Goal: Information Seeking & Learning: Learn about a topic

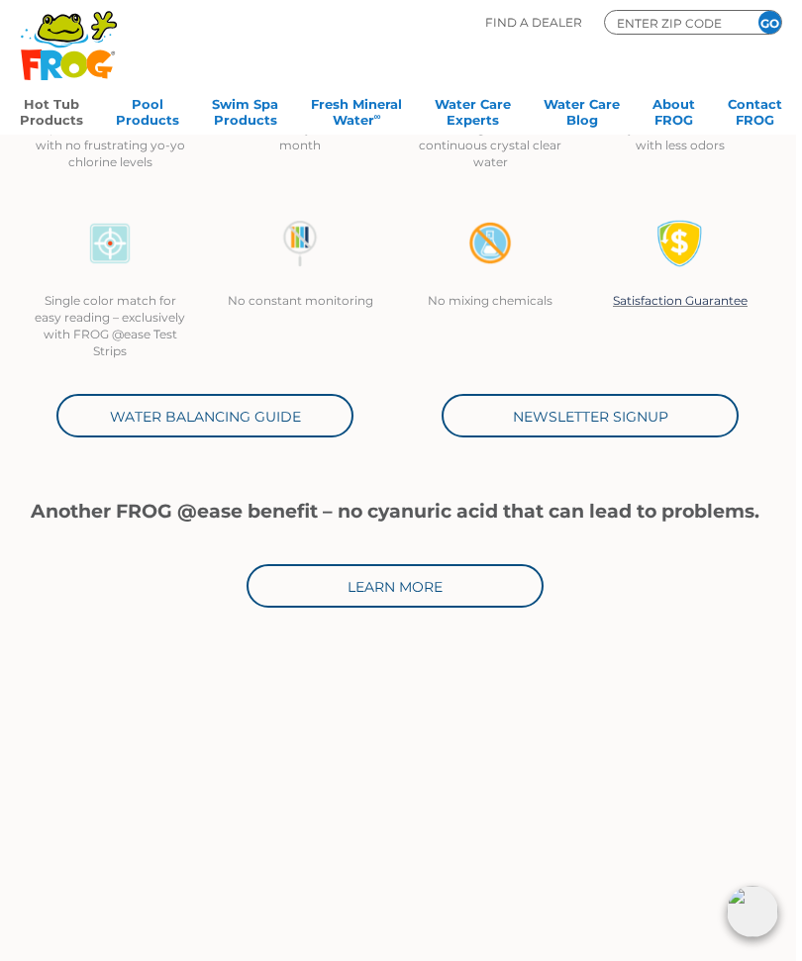
scroll to position [506, 6]
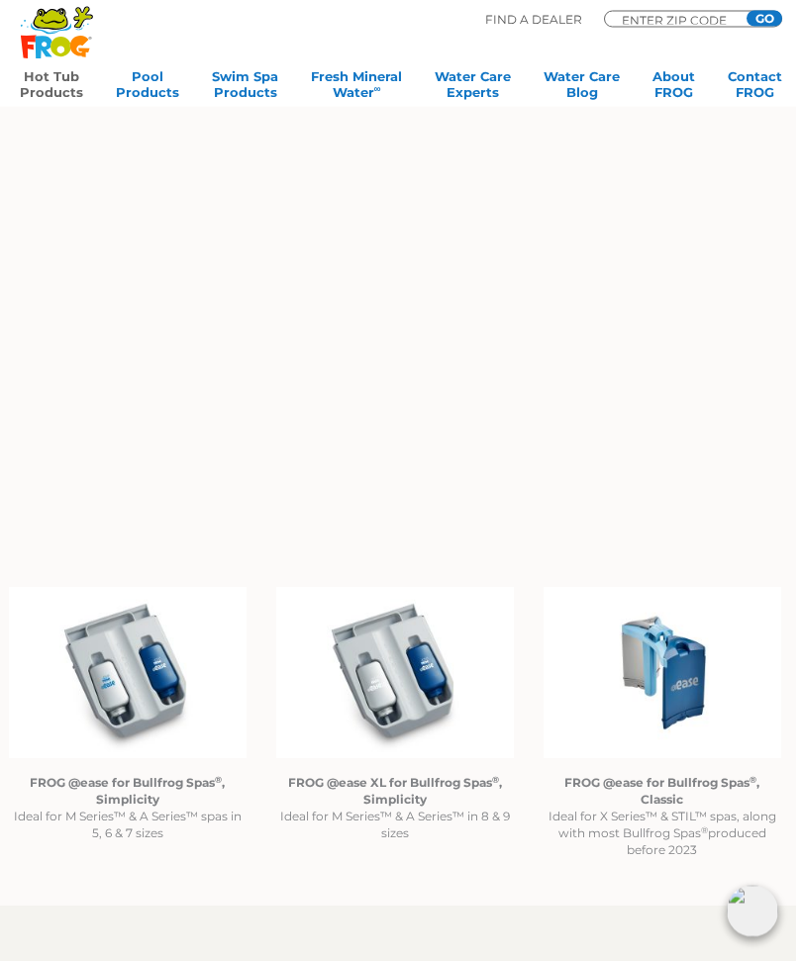
click at [676, 682] on img at bounding box center [662, 673] width 238 height 171
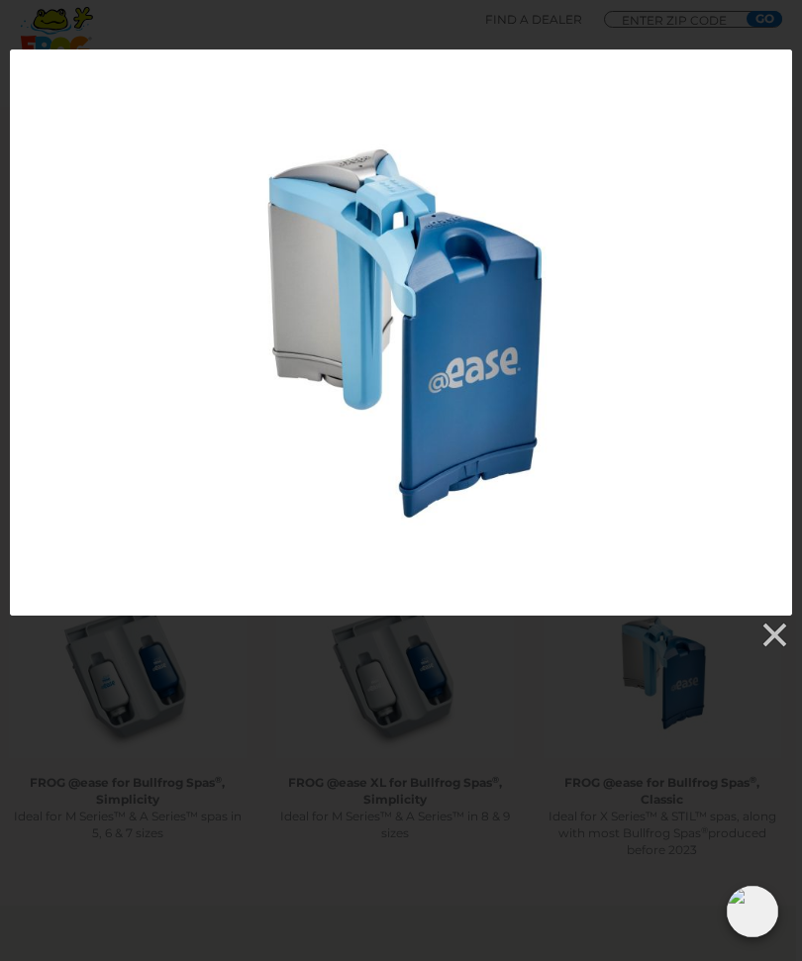
click at [735, 498] on div at bounding box center [401, 332] width 782 height 566
click at [772, 644] on link at bounding box center [773, 635] width 30 height 30
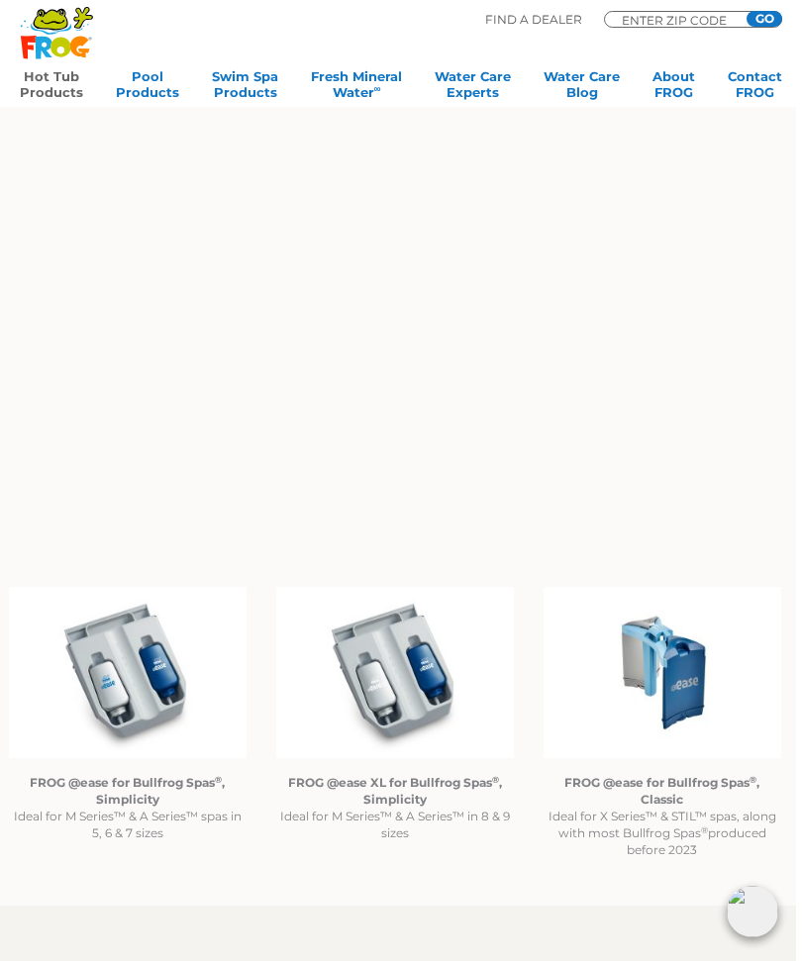
click at [660, 832] on p "FROG @ease for Bullfrog Spas ® , Classic Ideal for X Series™ & STIL™ spas, alon…" at bounding box center [662, 816] width 238 height 84
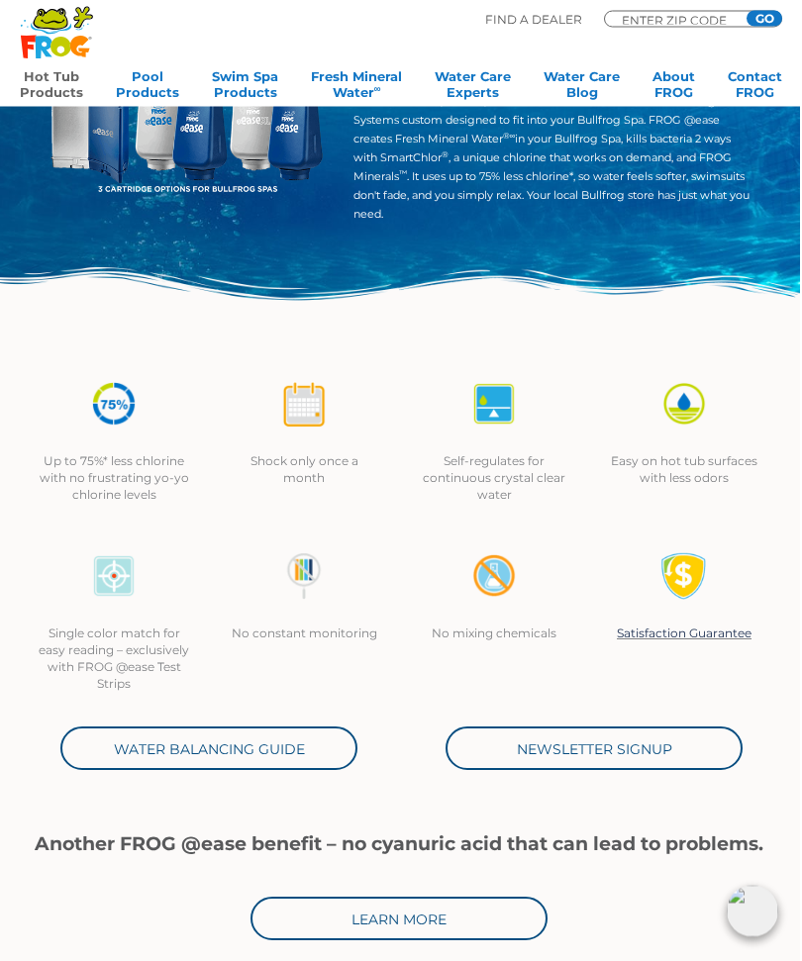
scroll to position [173, 2]
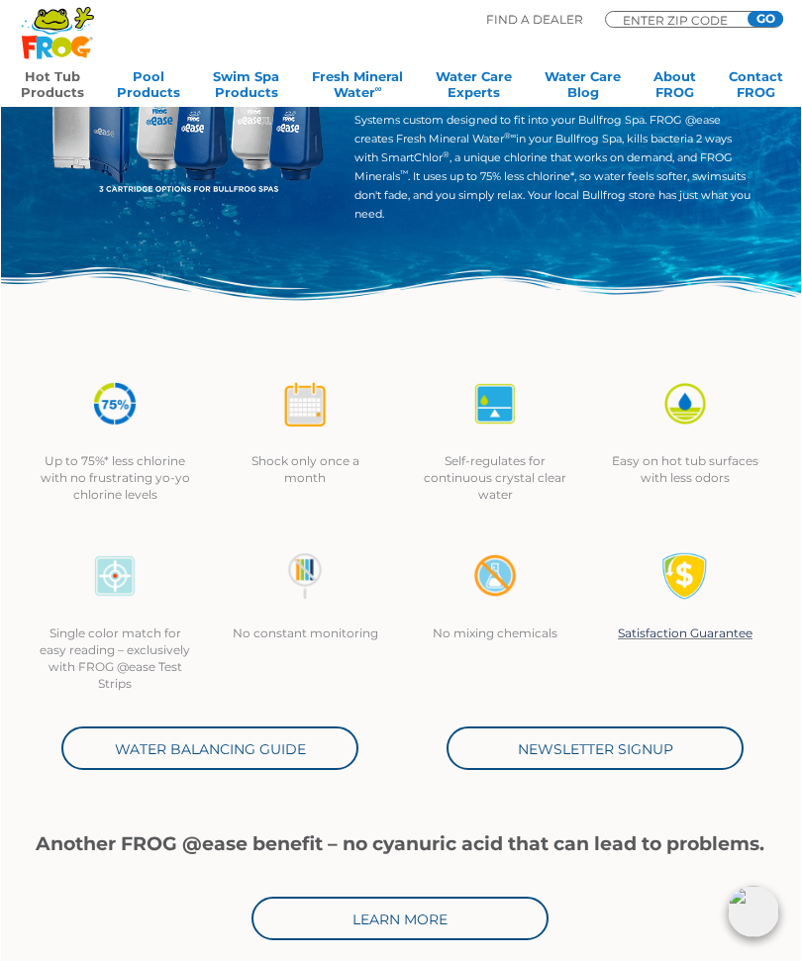
click at [190, 745] on link "Water Balancing Guide" at bounding box center [208, 748] width 297 height 44
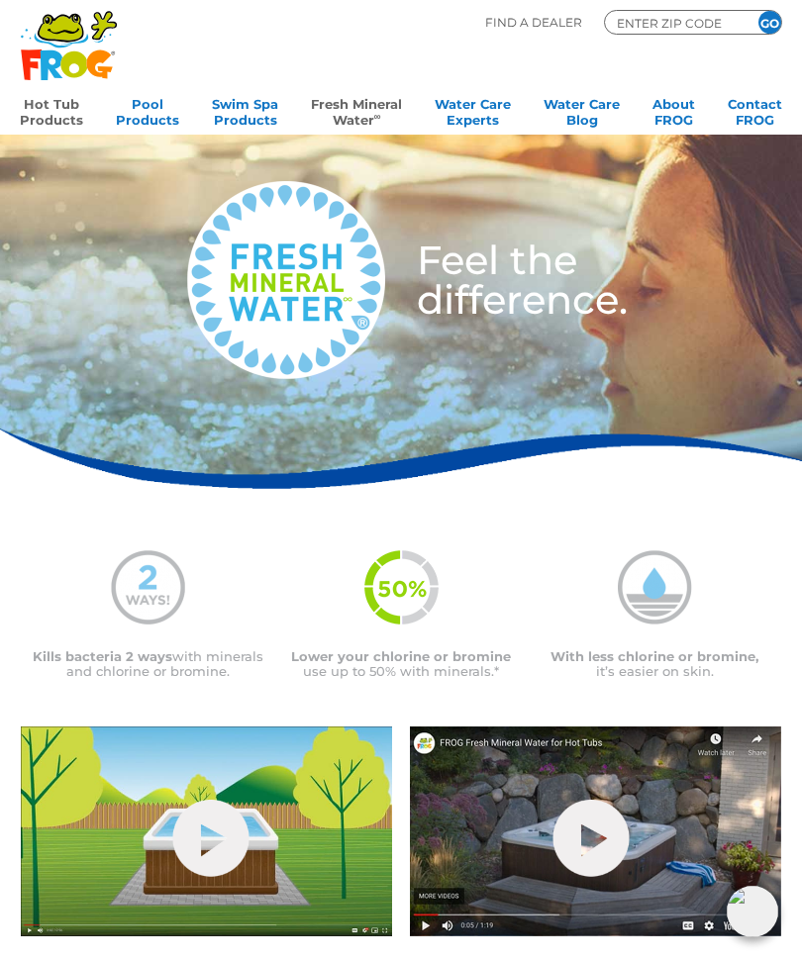
click at [60, 115] on link "Hot Tub Products" at bounding box center [51, 110] width 63 height 40
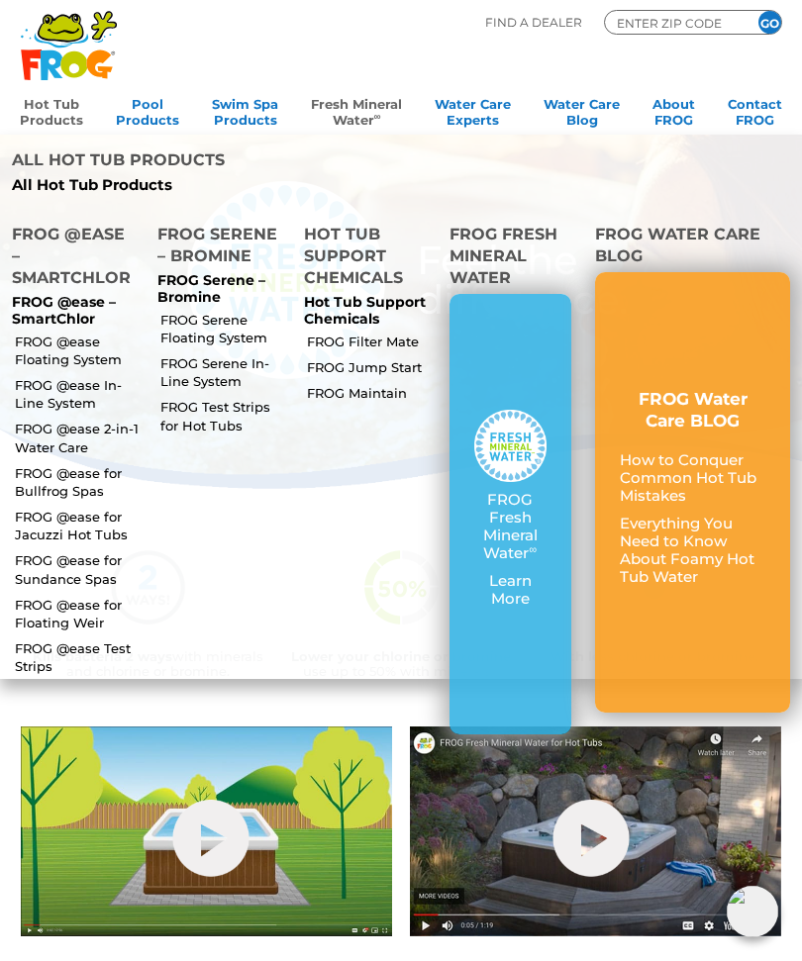
click at [76, 376] on link "FROG @ease In-Line System" at bounding box center [78, 394] width 126 height 36
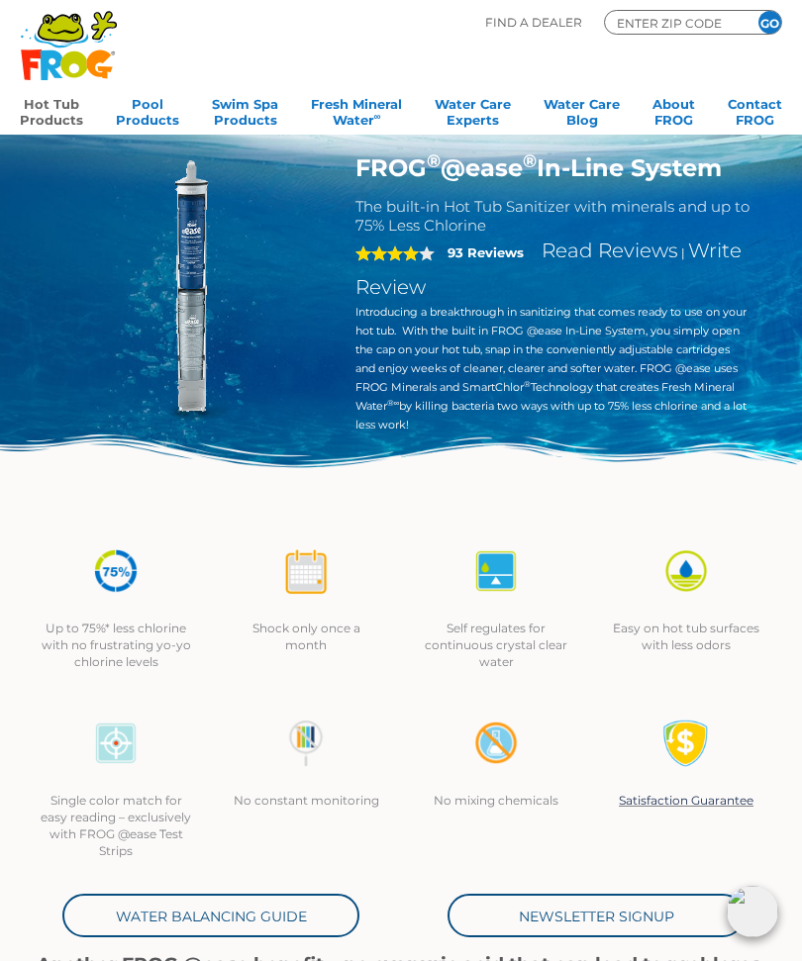
click at [61, 119] on link "Hot Tub Products" at bounding box center [51, 110] width 63 height 40
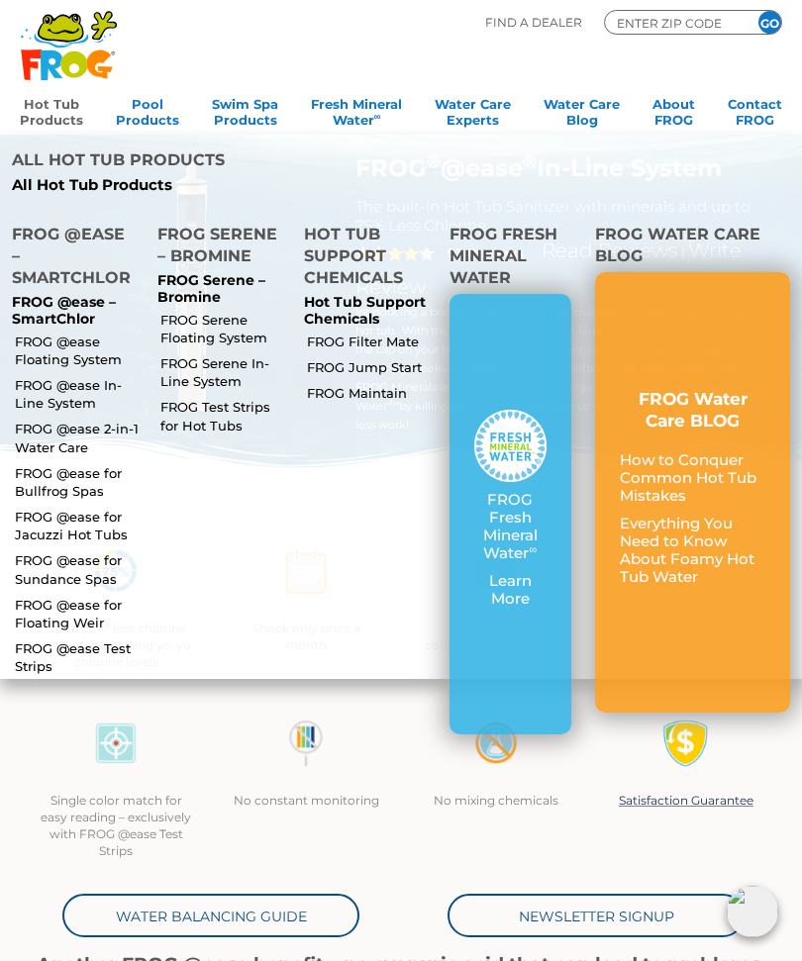
click at [68, 464] on link "FROG @ease for Bullfrog Spas" at bounding box center [78, 482] width 126 height 36
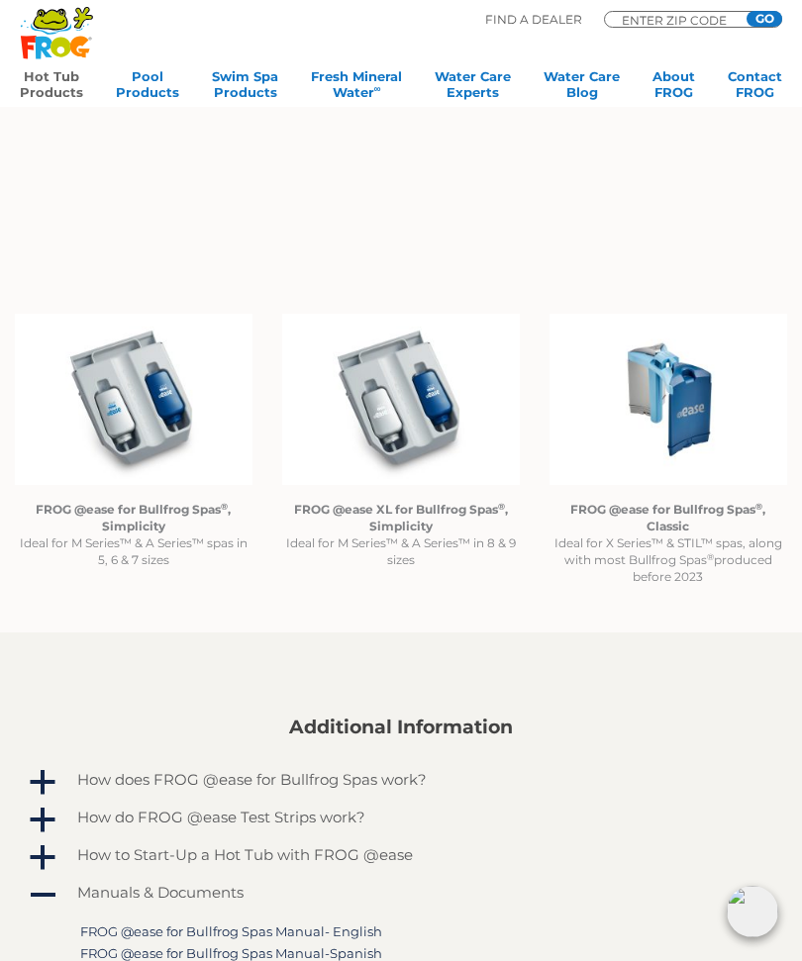
scroll to position [1402, 0]
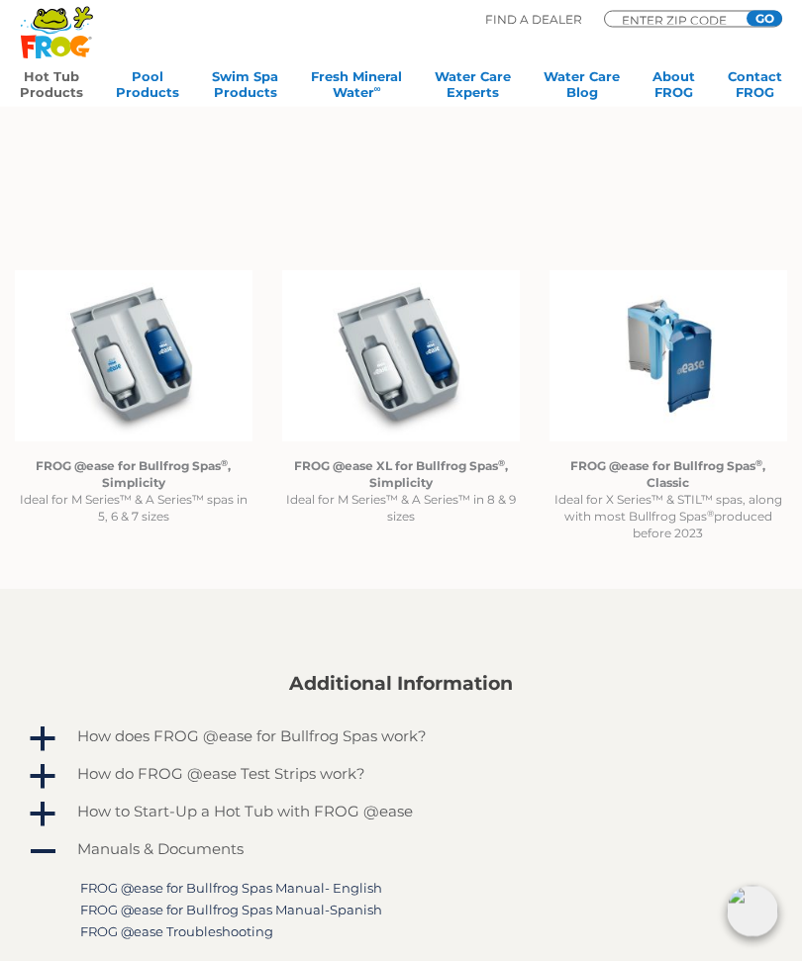
click at [702, 519] on p "FROG @ease for Bullfrog Spas ® , Classic Ideal for X Series™ & STIL™ spas, alon…" at bounding box center [668, 500] width 238 height 84
click at [678, 484] on strong "FROG @ease for Bullfrog Spas ® , Classic" at bounding box center [667, 475] width 195 height 32
click at [674, 504] on p "FROG @ease for Bullfrog Spas ® , Classic Ideal for X Series™ & STIL™ spas, alon…" at bounding box center [668, 500] width 238 height 84
click at [669, 477] on strong "FROG @ease for Bullfrog Spas ® , Classic" at bounding box center [667, 475] width 195 height 32
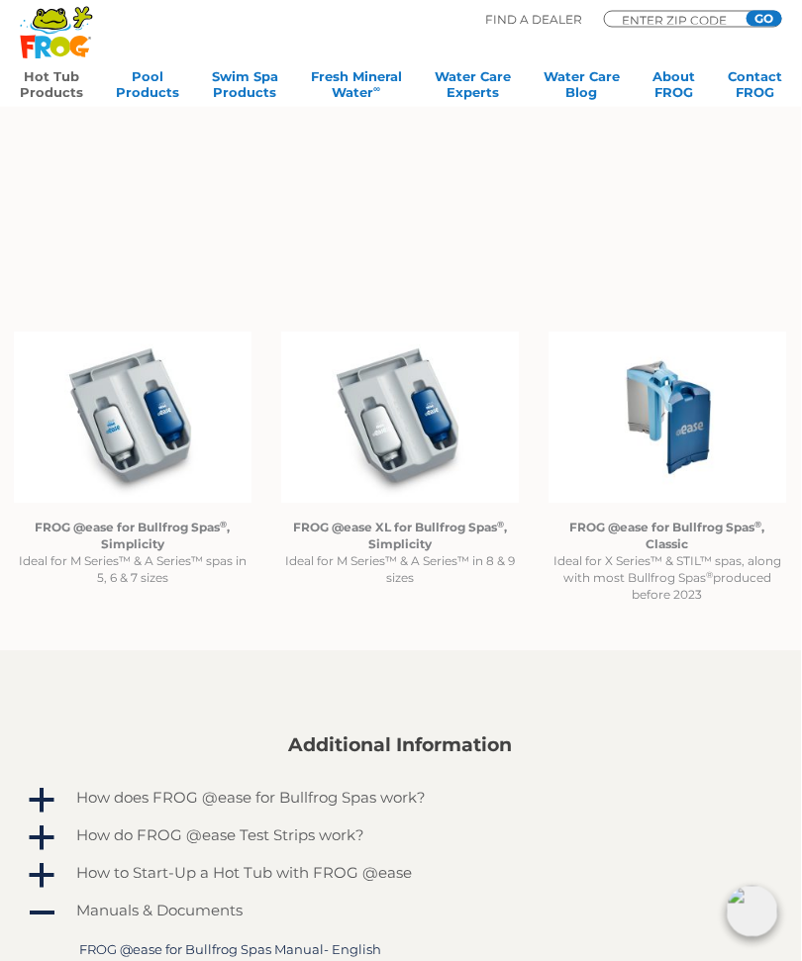
scroll to position [1344, 0]
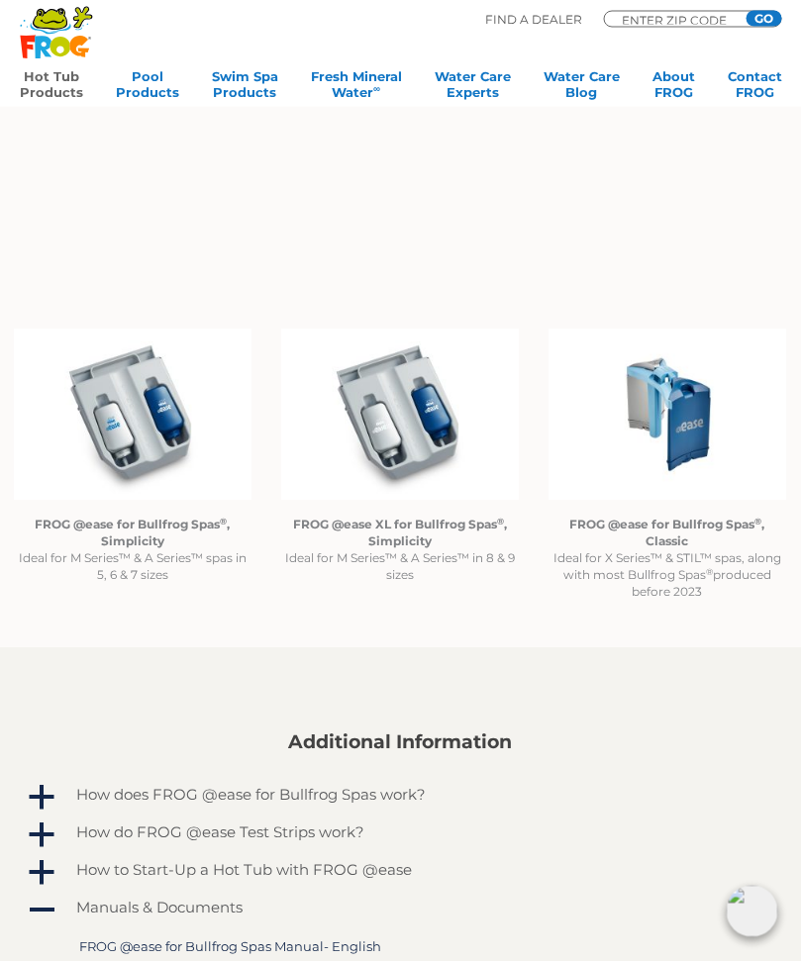
click at [664, 530] on strong "FROG @ease for Bullfrog Spas ® , Classic" at bounding box center [667, 534] width 195 height 32
click at [662, 532] on strong "FROG @ease for Bullfrog Spas ® , Classic" at bounding box center [667, 534] width 195 height 32
click at [671, 541] on strong "FROG @ease for Bullfrog Spas ® , Classic" at bounding box center [667, 534] width 195 height 32
click at [659, 583] on p "FROG @ease for Bullfrog Spas ® , Classic Ideal for X Series™ & STIL™ spas, alon…" at bounding box center [668, 559] width 238 height 84
click at [680, 543] on strong "FROG @ease for Bullfrog Spas ® , Classic" at bounding box center [667, 534] width 195 height 32
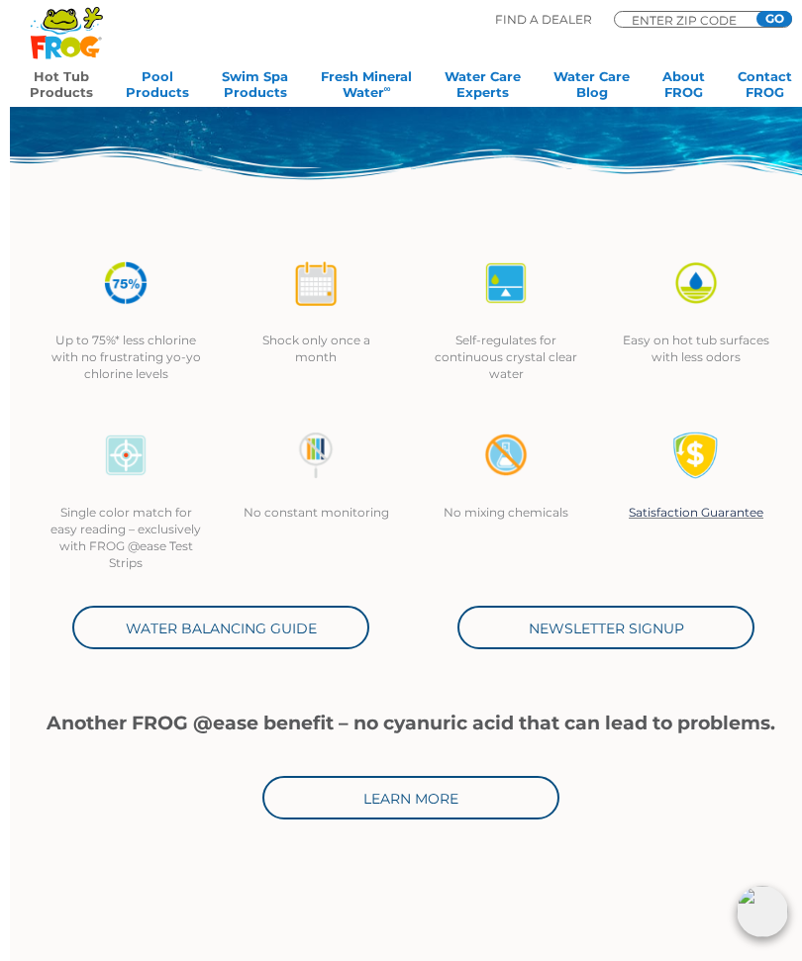
scroll to position [0, 0]
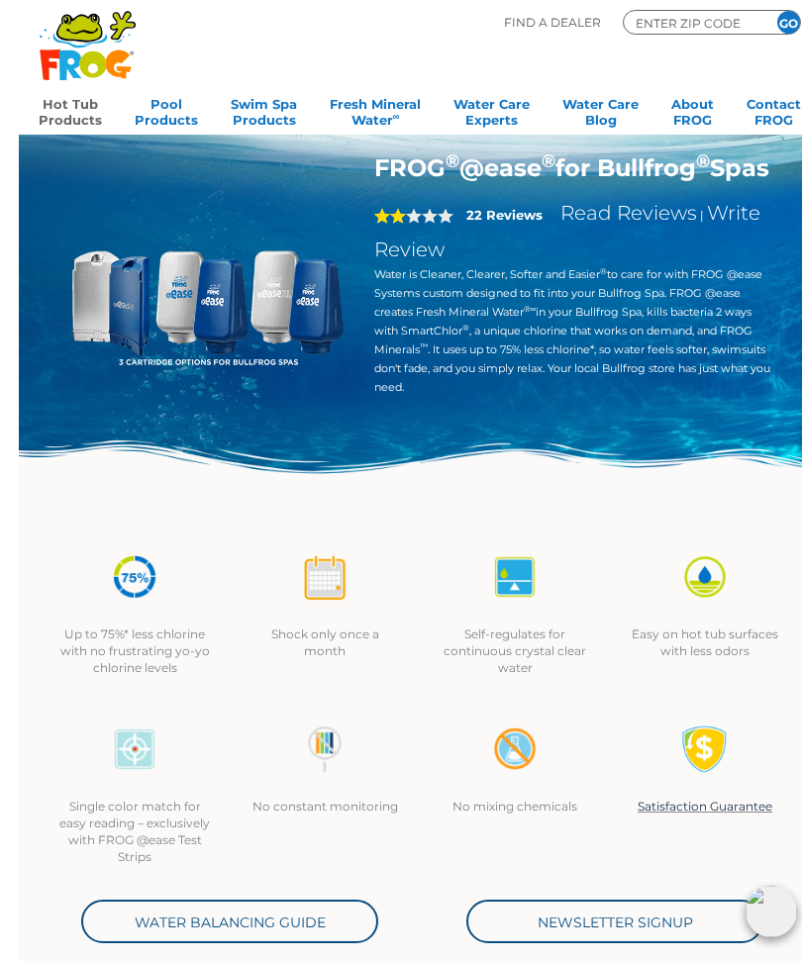
click at [687, 29] on input "ENTER ZIP CODE" at bounding box center [674, 23] width 119 height 18
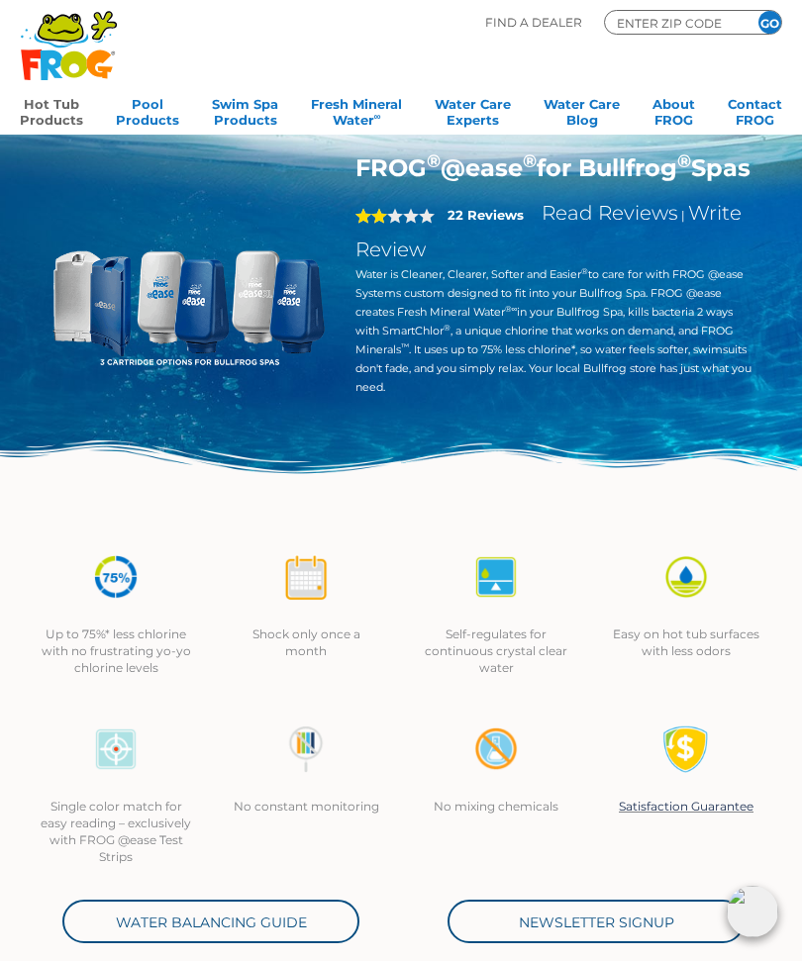
click at [675, 28] on input "ENTER ZIP CODE" at bounding box center [674, 23] width 119 height 18
type input "59019"
click at [759, 32] on input "GO" at bounding box center [769, 22] width 23 height 23
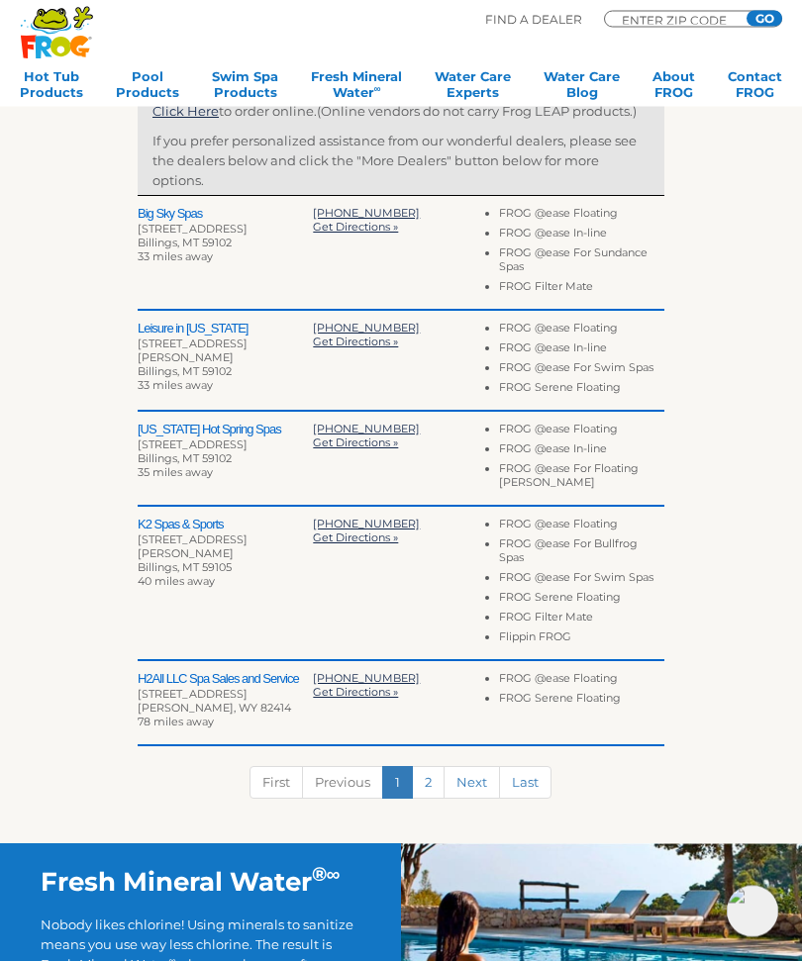
scroll to position [634, 0]
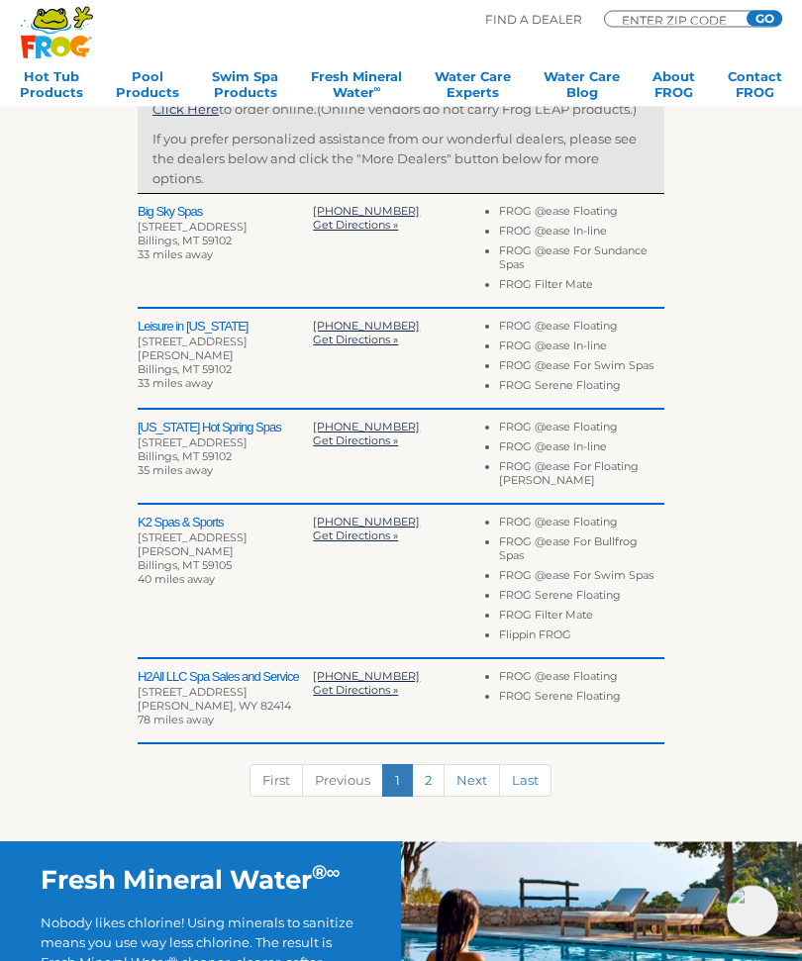
click at [171, 526] on h2 "K2 Spas & Sports" at bounding box center [225, 524] width 175 height 16
click at [175, 532] on div "501 Hansen Ln Ste 5" at bounding box center [225, 545] width 175 height 28
click at [171, 536] on div "501 Hansen Ln Ste 5" at bounding box center [225, 545] width 175 height 28
click at [156, 543] on div "501 Hansen Ln Ste 5" at bounding box center [225, 545] width 175 height 28
click at [343, 554] on div "K2 Spas & Sports 501 Hansen Ln Ste 5 Billings, MT 59105 40 miles away 406-254-0…" at bounding box center [401, 583] width 526 height 154
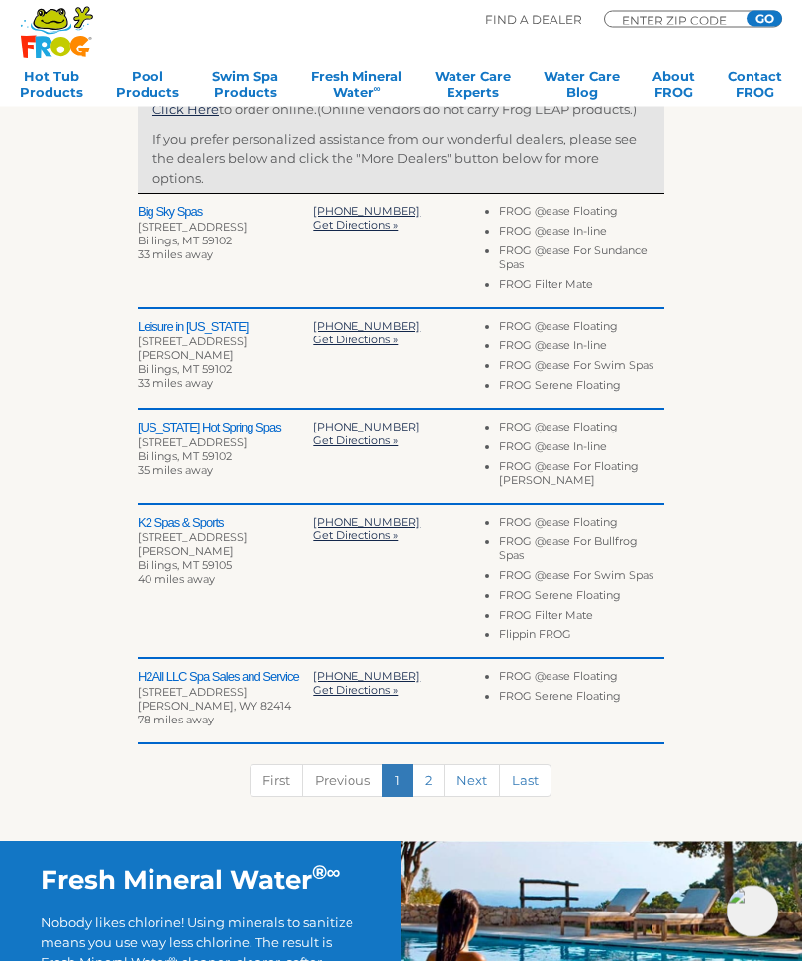
click at [335, 541] on span "Get Directions »" at bounding box center [355, 536] width 85 height 14
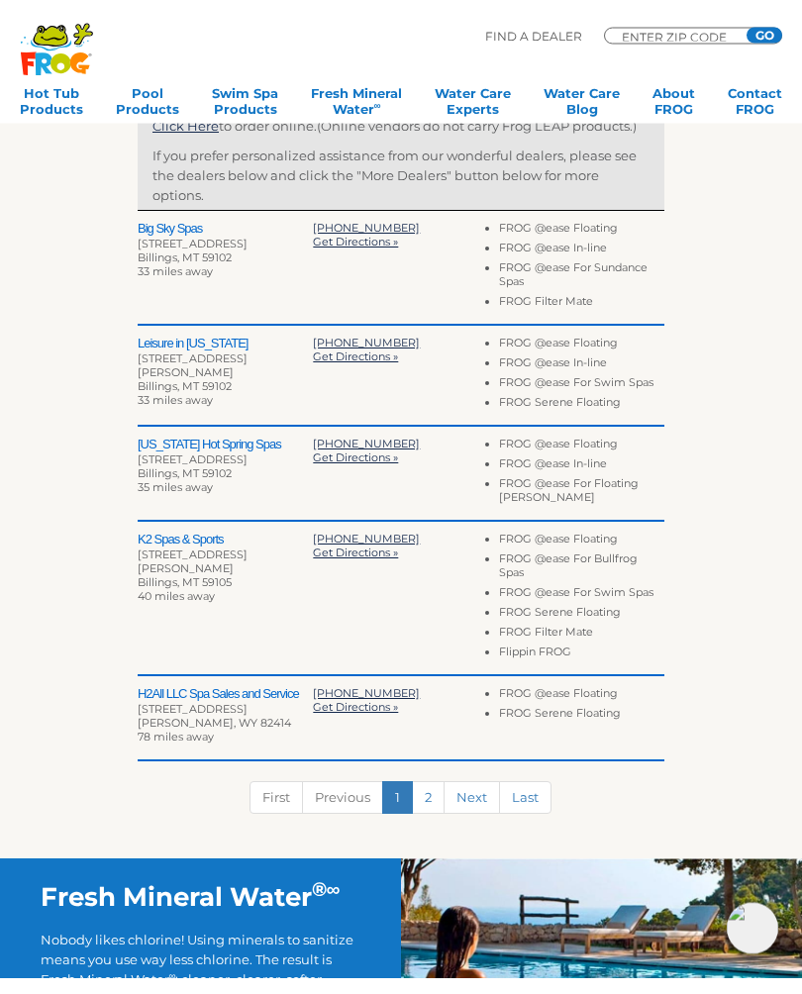
scroll to position [668, 0]
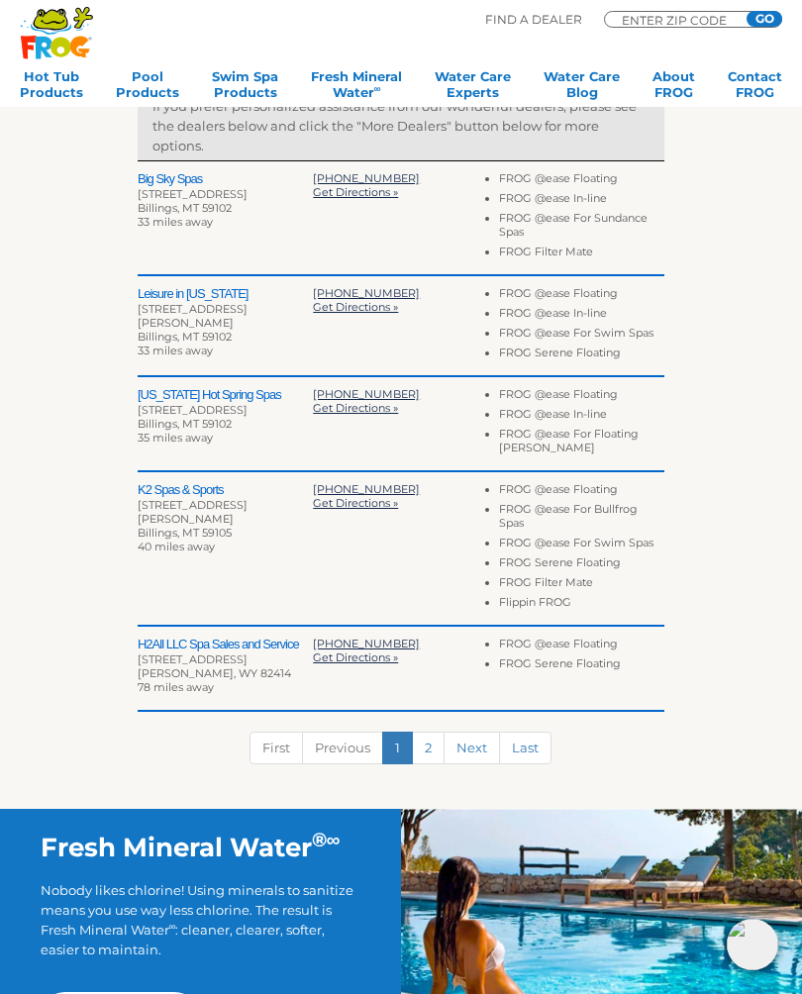
click at [52, 39] on icon ".st130{clip-path:url(#SVGID_2_);fill-rule:evenodd;clip-rule:evenodd;fill:#C3CC0…" at bounding box center [57, 32] width 74 height 53
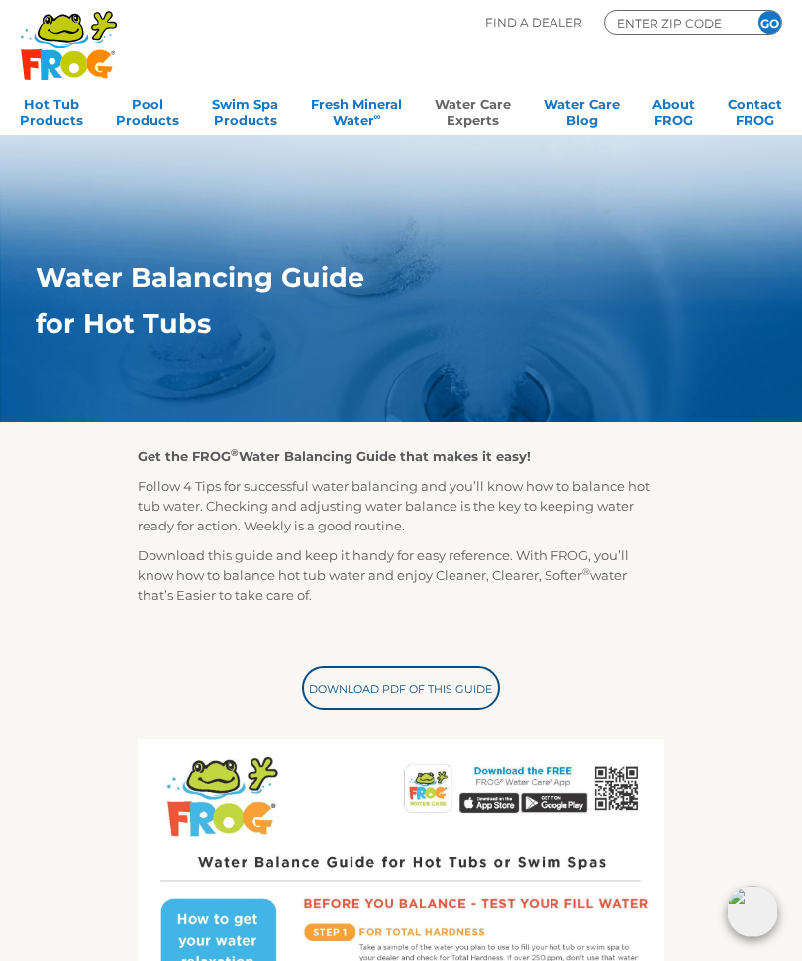
click at [201, 3] on div ".st130{clip-path:url(#SVGID_2_);fill-rule:evenodd;clip-rule:evenodd;fill:#C3CC0…" at bounding box center [401, 67] width 762 height 135
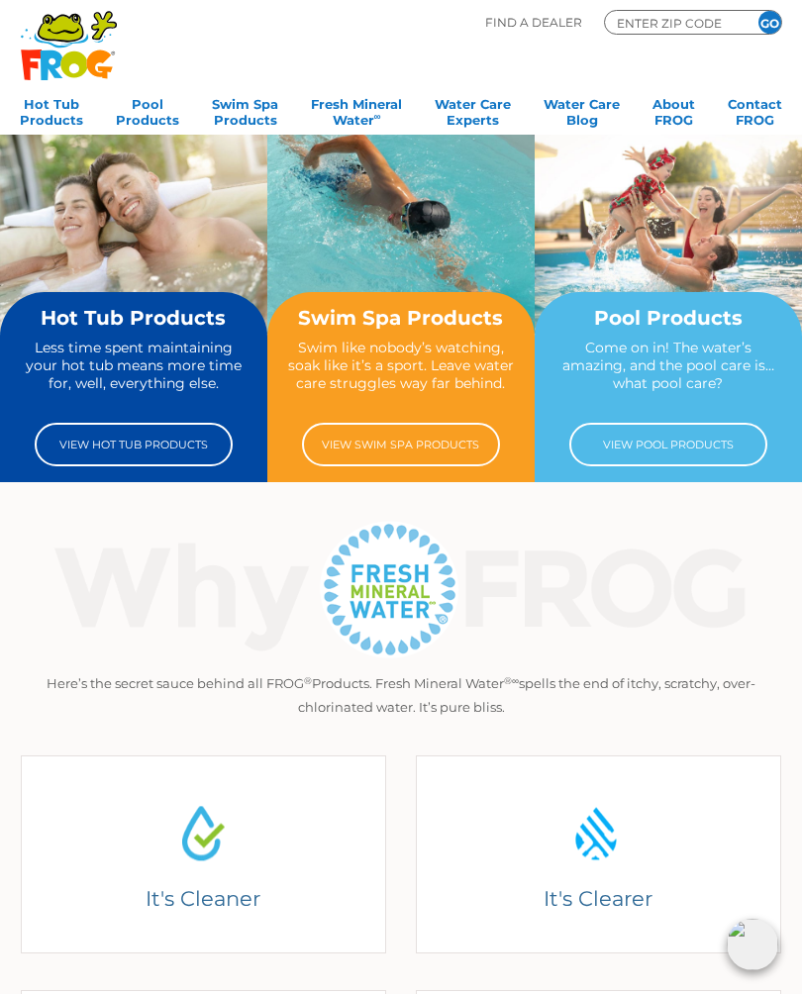
click at [150, 444] on link "View Hot Tub Products" at bounding box center [134, 445] width 198 height 44
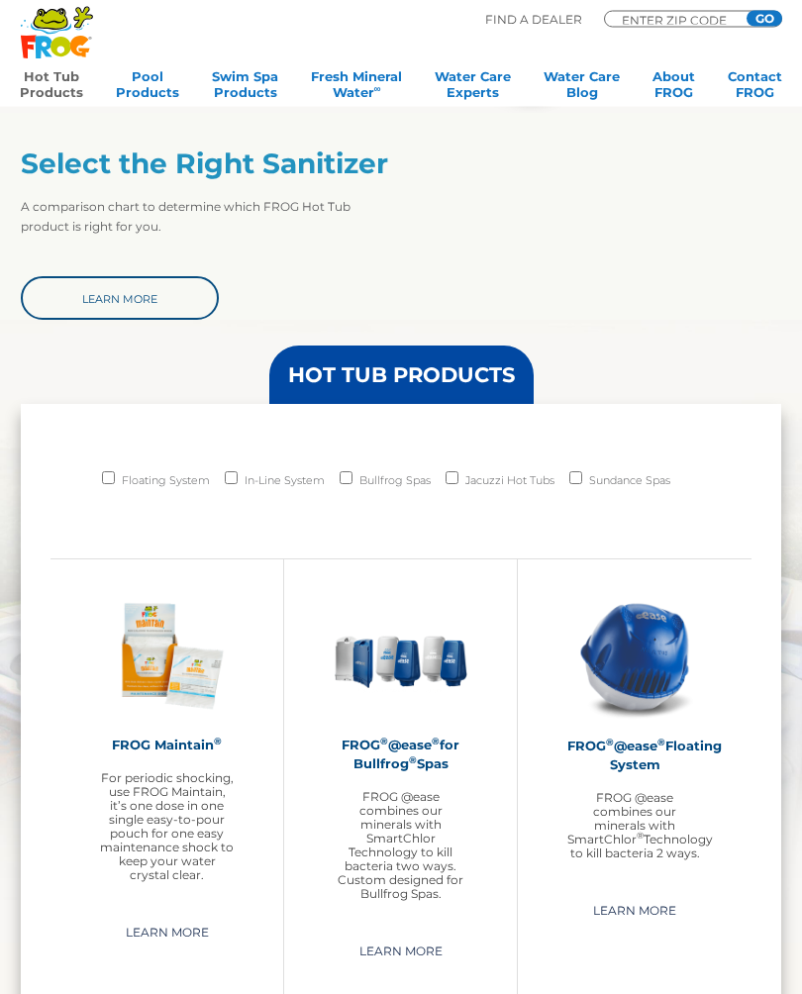
click at [348, 475] on input "Bullfrog Spas" at bounding box center [345, 478] width 13 height 13
checkbox input "true"
